Goal: Information Seeking & Learning: Learn about a topic

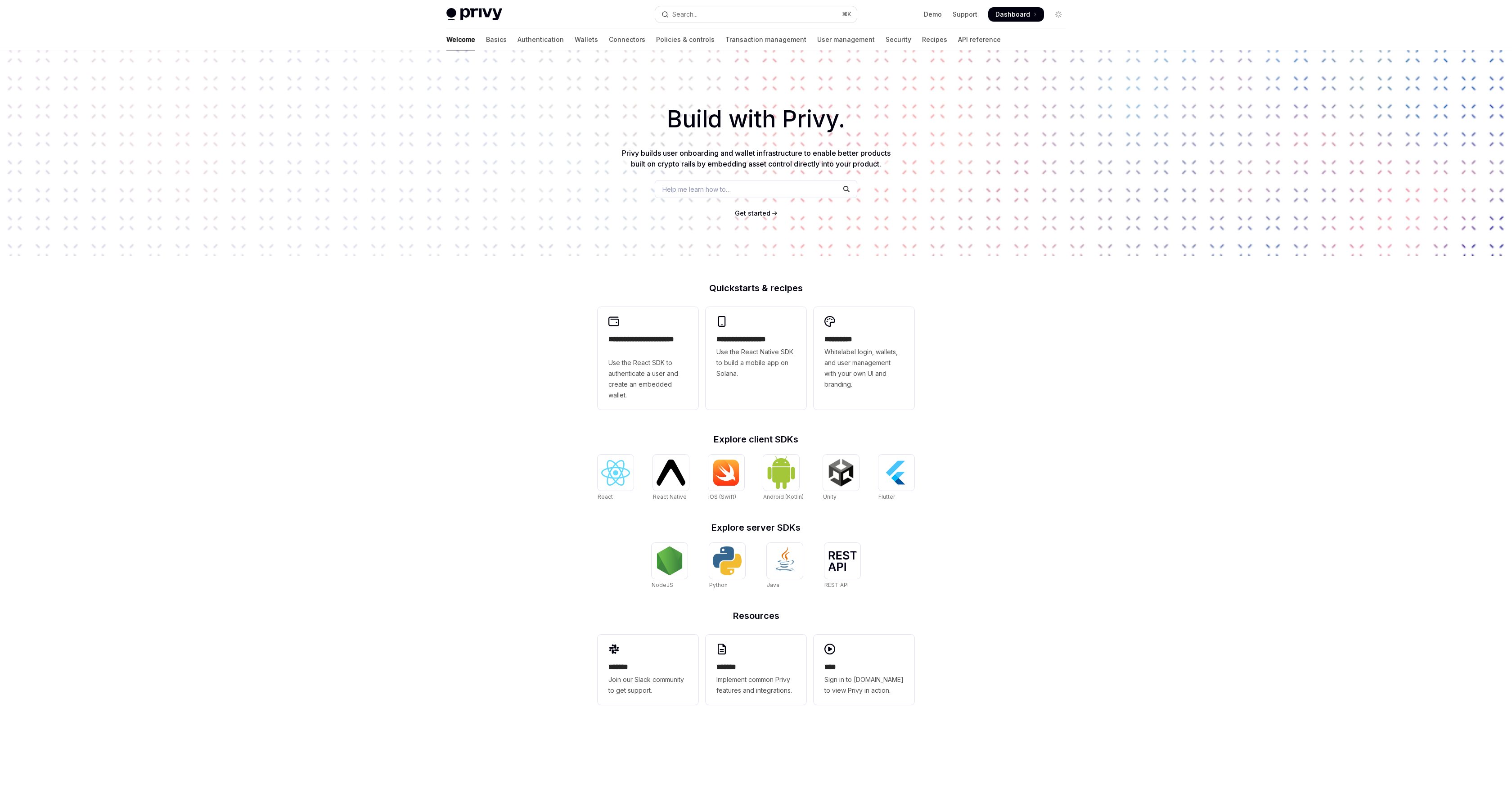
click at [1088, 487] on div "**********" at bounding box center [756, 389] width 1512 height 676
click at [608, 475] on img at bounding box center [616, 473] width 29 height 25
